Goal: Task Accomplishment & Management: Manage account settings

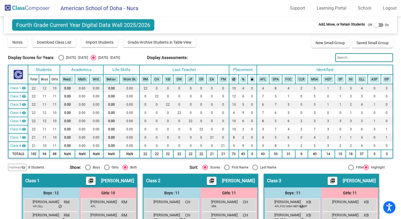
scroll to position [517, 0]
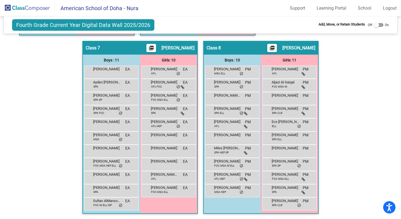
click at [41, 9] on img at bounding box center [27, 8] width 55 height 16
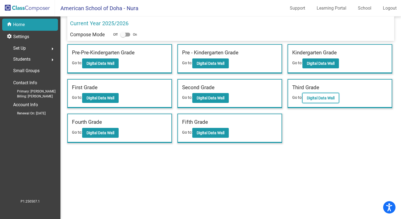
click at [313, 98] on b "Digital Data Wall" at bounding box center [321, 98] width 28 height 4
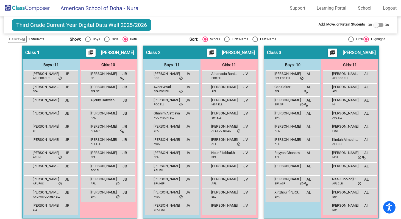
scroll to position [120, 0]
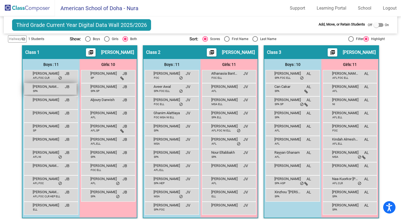
click at [50, 87] on span "[PERSON_NAME] ([PERSON_NAME]) [PERSON_NAME]" at bounding box center [46, 86] width 27 height 5
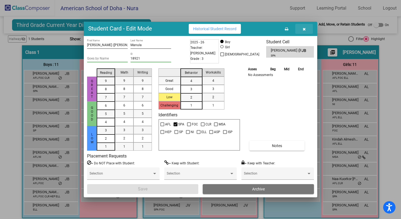
click at [305, 29] on icon "button" at bounding box center [304, 29] width 3 height 4
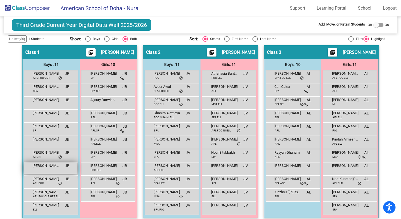
click at [48, 166] on span "[PERSON_NAME] [PERSON_NAME]" at bounding box center [46, 165] width 27 height 5
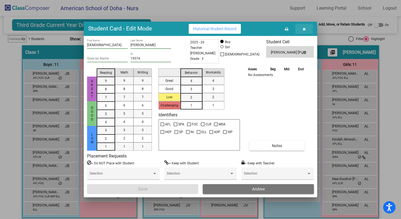
click at [304, 30] on icon "button" at bounding box center [304, 29] width 3 height 4
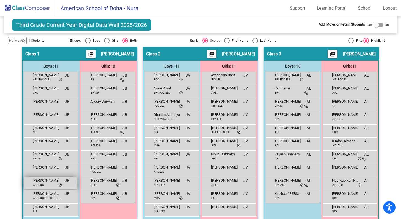
scroll to position [117, 0]
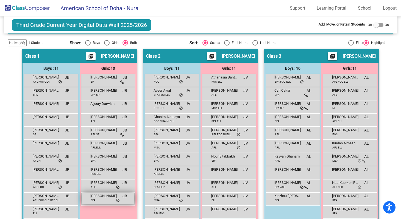
click at [122, 202] on div "[PERSON_NAME] SPA JB lock do_not_disturb_alt" at bounding box center [108, 198] width 53 height 11
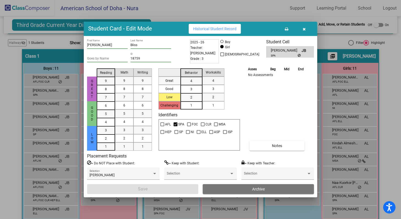
click at [250, 189] on button "Archive" at bounding box center [258, 190] width 111 height 10
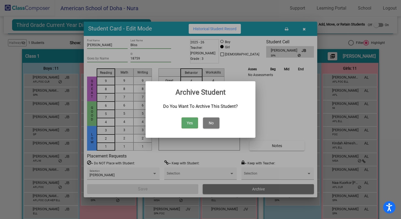
click at [191, 123] on button "Yes" at bounding box center [190, 123] width 16 height 11
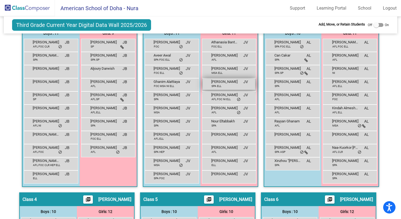
scroll to position [151, 0]
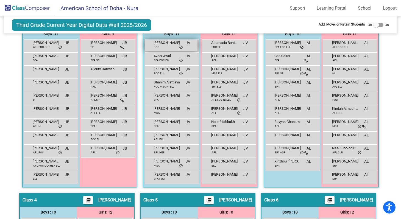
click at [164, 46] on div "[PERSON_NAME] FOC JV lock do_not_disturb_alt" at bounding box center [171, 45] width 53 height 11
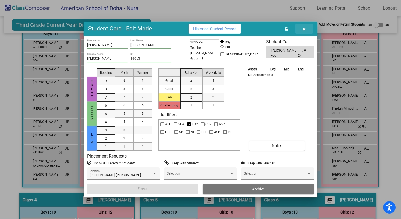
click at [305, 29] on icon "button" at bounding box center [304, 29] width 3 height 4
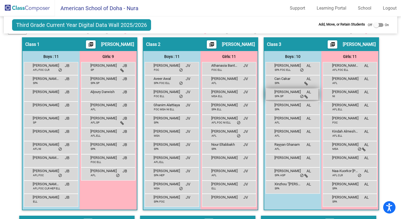
scroll to position [126, 0]
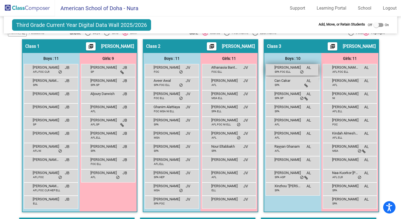
click at [288, 68] on span "[PERSON_NAME]" at bounding box center [288, 67] width 27 height 5
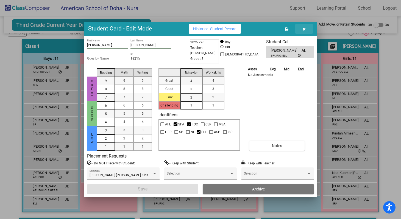
click at [305, 30] on icon "button" at bounding box center [304, 29] width 3 height 4
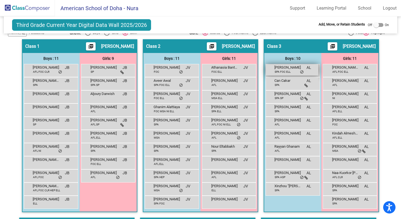
click at [293, 70] on span "[PERSON_NAME]" at bounding box center [288, 67] width 27 height 5
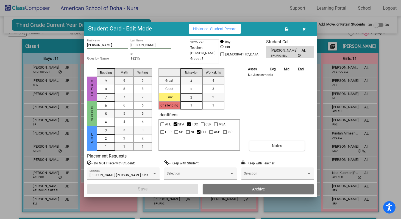
click at [305, 29] on icon "button" at bounding box center [304, 29] width 3 height 4
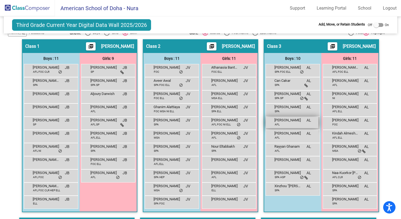
click at [290, 122] on span "[PERSON_NAME]" at bounding box center [288, 120] width 27 height 5
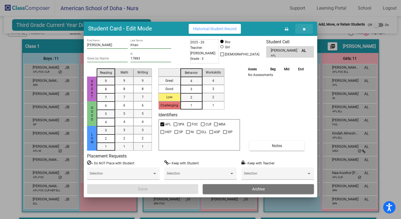
click at [305, 28] on icon "button" at bounding box center [304, 29] width 3 height 4
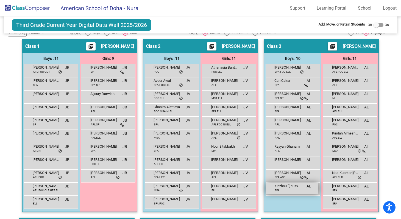
click at [279, 188] on span "Xinzhou "[PERSON_NAME]" [PERSON_NAME]" at bounding box center [288, 186] width 27 height 5
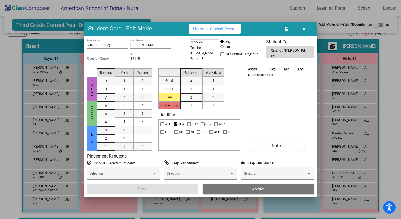
click at [306, 29] on icon "button" at bounding box center [304, 29] width 3 height 4
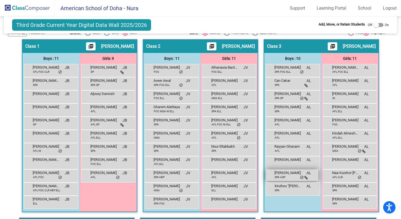
click at [287, 175] on span "[PERSON_NAME]" at bounding box center [288, 172] width 27 height 5
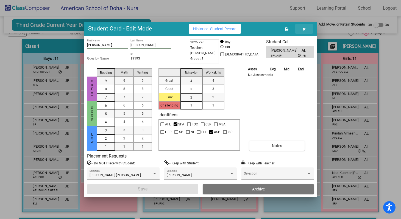
click at [304, 28] on icon "button" at bounding box center [304, 29] width 3 height 4
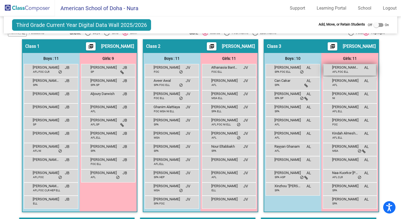
click at [339, 68] on span "[PERSON_NAME] [PERSON_NAME]" at bounding box center [345, 67] width 27 height 5
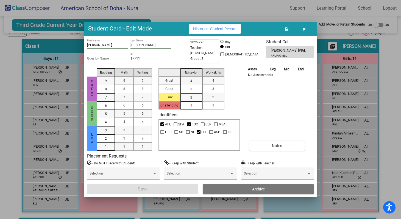
click at [304, 29] on icon "button" at bounding box center [304, 29] width 3 height 4
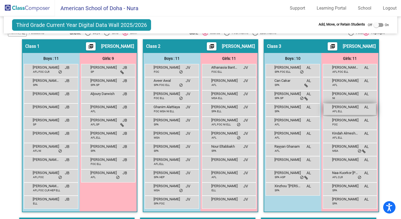
click at [348, 109] on span "[PERSON_NAME]" at bounding box center [345, 106] width 27 height 5
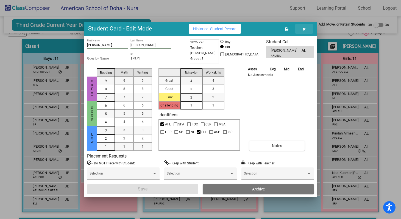
click at [305, 29] on icon "button" at bounding box center [304, 29] width 3 height 4
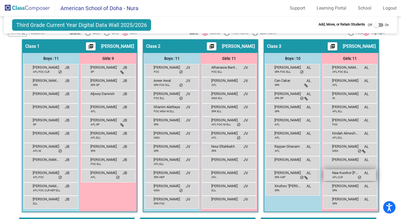
click at [337, 174] on span "Naa-Kuorkor [PERSON_NAME]" at bounding box center [345, 172] width 27 height 5
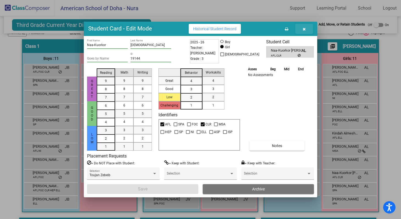
click at [304, 29] on icon "button" at bounding box center [304, 29] width 3 height 4
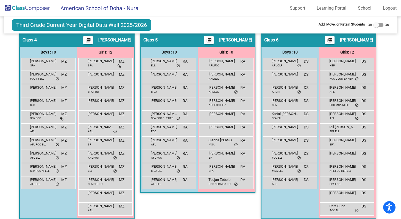
scroll to position [313, 0]
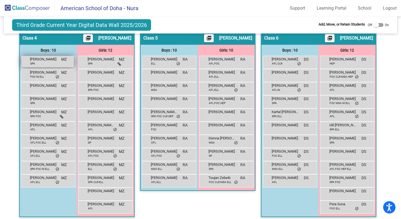
click at [54, 62] on div "Abderraheem [PERSON_NAME] SPA MZ lock do_not_disturb_alt" at bounding box center [47, 61] width 53 height 11
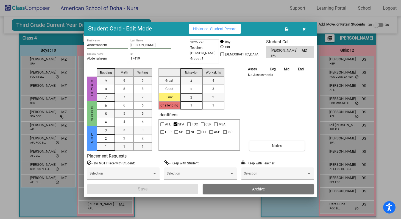
click at [305, 30] on icon "button" at bounding box center [304, 29] width 3 height 4
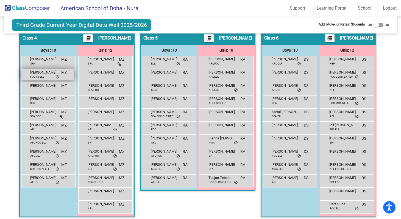
click at [43, 76] on div "[PERSON_NAME] FOC NI ELL MZ lock do_not_disturb_alt" at bounding box center [47, 74] width 53 height 11
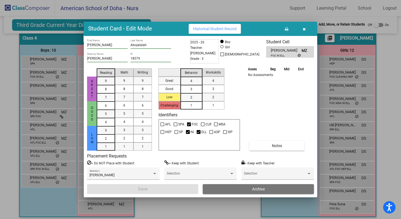
click at [304, 30] on icon "button" at bounding box center [304, 29] width 3 height 4
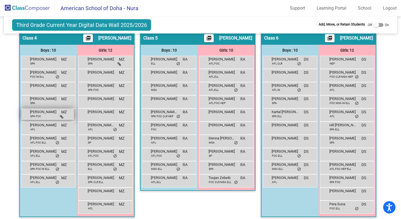
click at [48, 114] on span "[PERSON_NAME]" at bounding box center [43, 111] width 27 height 5
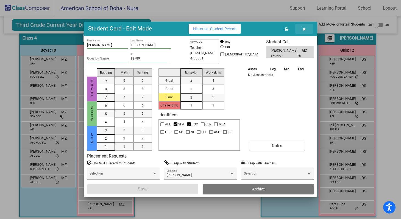
click at [305, 29] on icon "button" at bounding box center [304, 29] width 3 height 4
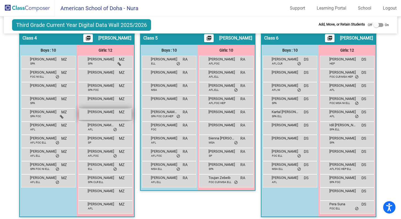
click at [103, 113] on span "[PERSON_NAME]" at bounding box center [101, 111] width 27 height 5
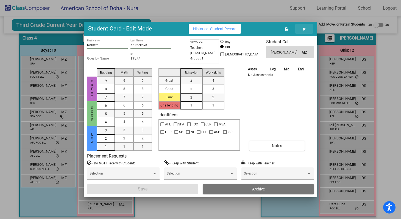
click at [304, 29] on icon "button" at bounding box center [304, 29] width 3 height 4
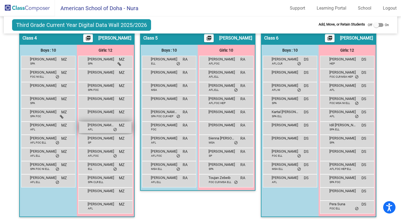
click at [97, 128] on span "[PERSON_NAME] (Maddie) [PERSON_NAME]" at bounding box center [101, 125] width 27 height 5
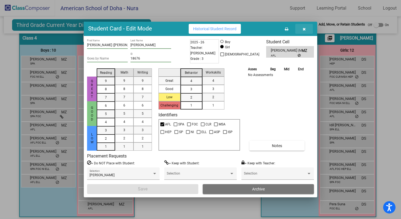
click at [304, 28] on icon "button" at bounding box center [304, 29] width 3 height 4
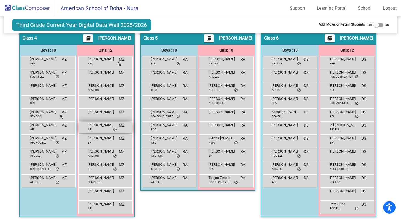
click at [100, 128] on span "[PERSON_NAME] (Maddie) [PERSON_NAME]" at bounding box center [101, 125] width 27 height 5
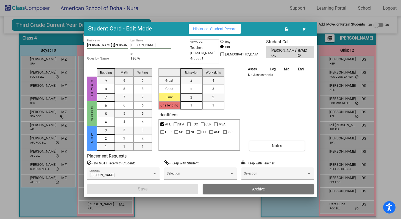
click at [305, 29] on icon "button" at bounding box center [304, 29] width 3 height 4
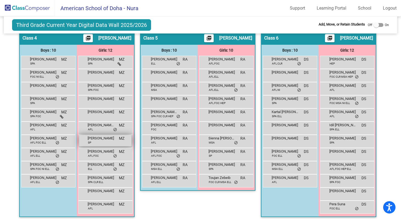
click at [98, 142] on div "[PERSON_NAME] SP MZ lock do_not_disturb_alt" at bounding box center [105, 140] width 53 height 11
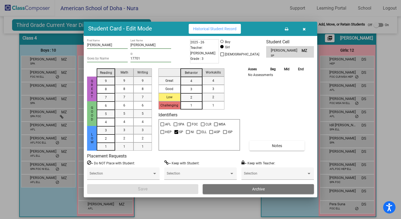
click at [304, 30] on icon "button" at bounding box center [304, 29] width 3 height 4
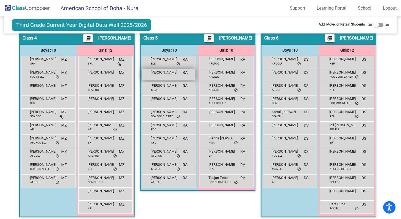
click at [174, 73] on span "[PERSON_NAME]" at bounding box center [164, 72] width 27 height 5
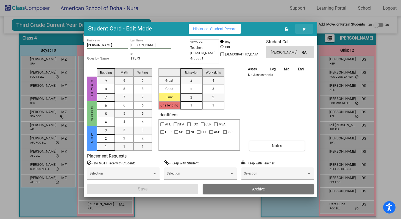
click at [304, 30] on icon "button" at bounding box center [304, 29] width 3 height 4
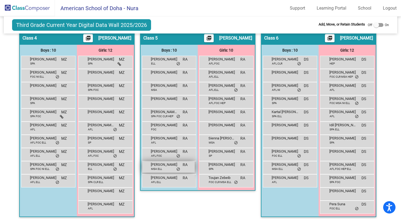
click at [168, 165] on span "[PERSON_NAME]" at bounding box center [164, 164] width 27 height 5
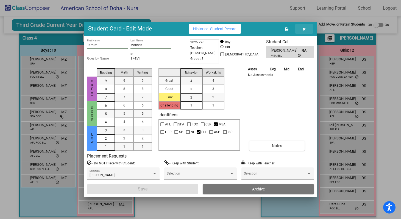
click at [305, 29] on icon "button" at bounding box center [304, 29] width 3 height 4
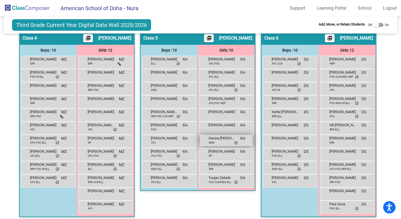
click at [224, 142] on div "Sienna [PERSON_NAME] [PERSON_NAME] MSA RA lock do_not_disturb_alt" at bounding box center [226, 140] width 53 height 11
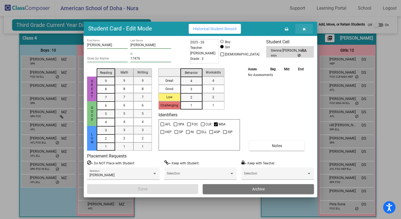
click at [304, 29] on icon "button" at bounding box center [304, 29] width 3 height 4
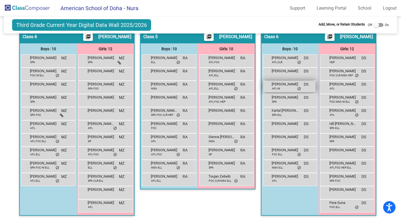
scroll to position [314, 0]
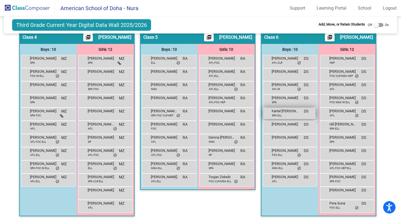
click at [283, 114] on div "Kartal Han Ata SPA ELL DS lock do_not_disturb_alt" at bounding box center [289, 113] width 53 height 11
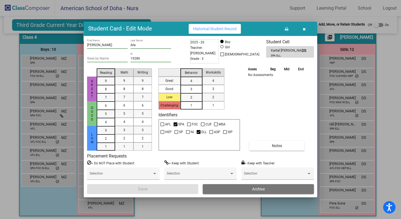
click at [305, 29] on icon "button" at bounding box center [304, 29] width 3 height 4
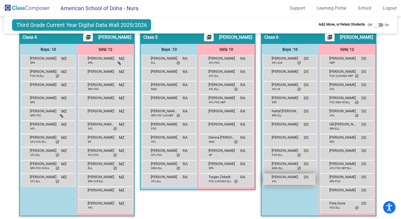
click at [277, 180] on span "[PERSON_NAME]" at bounding box center [285, 177] width 27 height 5
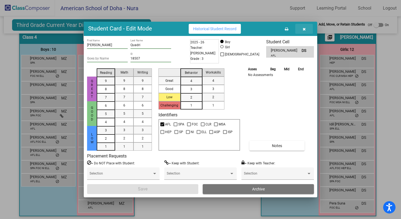
click at [304, 29] on icon "button" at bounding box center [304, 29] width 3 height 4
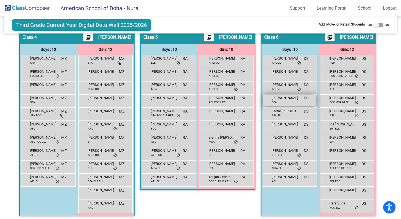
click at [284, 100] on span "[PERSON_NAME]" at bounding box center [285, 97] width 27 height 5
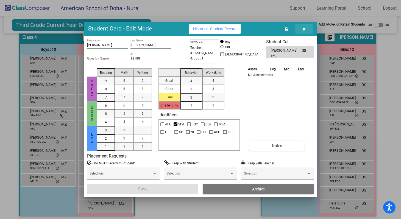
click at [305, 29] on icon "button" at bounding box center [304, 29] width 3 height 4
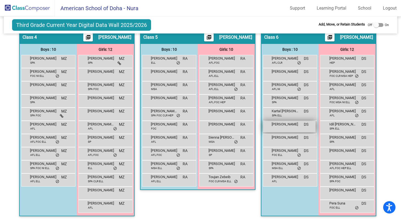
click at [292, 125] on span "[PERSON_NAME]" at bounding box center [285, 124] width 27 height 5
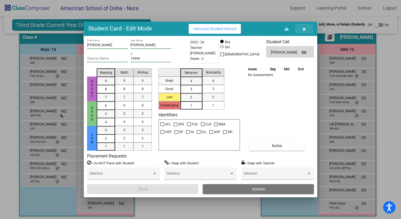
click at [305, 30] on icon "button" at bounding box center [304, 29] width 3 height 4
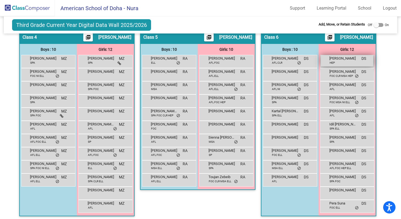
click at [343, 59] on span "[PERSON_NAME]" at bounding box center [343, 58] width 27 height 5
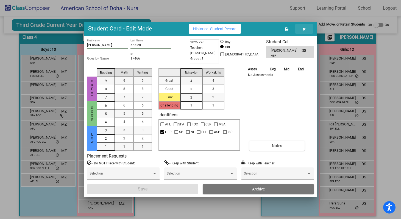
click at [304, 29] on icon "button" at bounding box center [304, 29] width 3 height 4
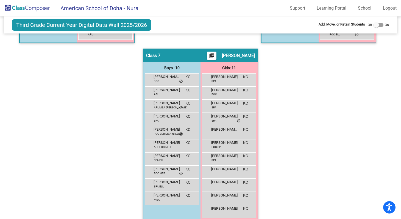
scroll to position [496, 0]
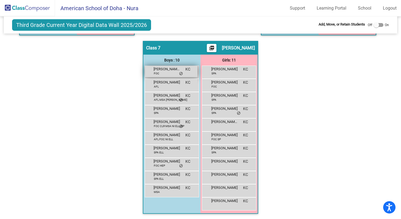
click at [167, 71] on span "[PERSON_NAME] Kiss" at bounding box center [167, 69] width 27 height 5
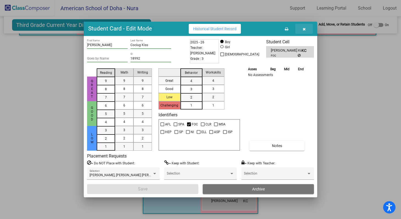
click at [304, 30] on icon "button" at bounding box center [304, 29] width 3 height 4
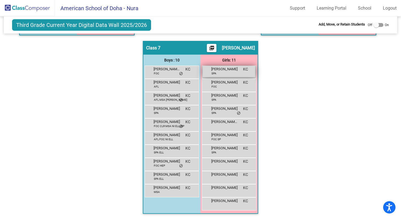
click at [222, 71] on div "[PERSON_NAME] SPA KC lock do_not_disturb_alt" at bounding box center [229, 71] width 53 height 11
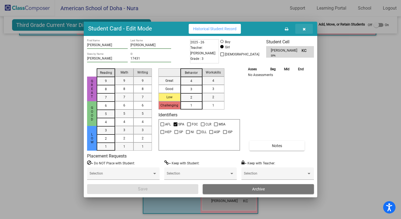
click at [306, 28] on icon "button" at bounding box center [304, 29] width 3 height 4
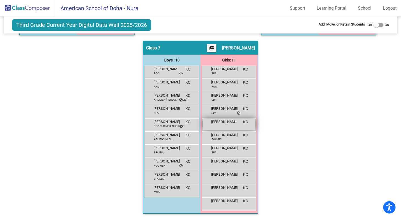
click at [226, 121] on span "[PERSON_NAME] [PERSON_NAME]" at bounding box center [224, 121] width 27 height 5
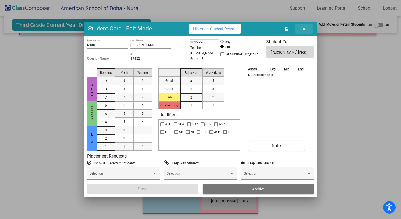
click at [305, 29] on icon "button" at bounding box center [304, 29] width 3 height 4
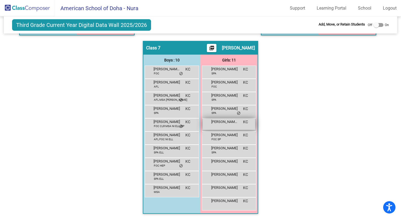
click at [226, 125] on div "[PERSON_NAME] [PERSON_NAME] KC lock do_not_disturb_alt" at bounding box center [229, 124] width 53 height 11
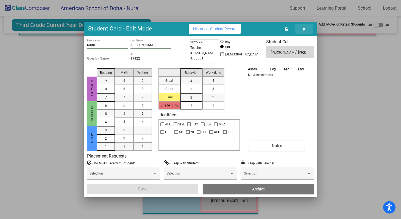
click at [306, 28] on button "button" at bounding box center [305, 29] width 18 height 10
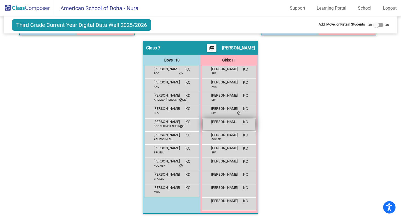
click at [219, 123] on span "[PERSON_NAME] [PERSON_NAME]" at bounding box center [224, 121] width 27 height 5
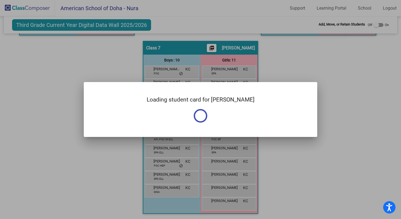
click at [219, 123] on div "Loading student card for [PERSON_NAME]" at bounding box center [201, 109] width 234 height 55
